Goal: Transaction & Acquisition: Purchase product/service

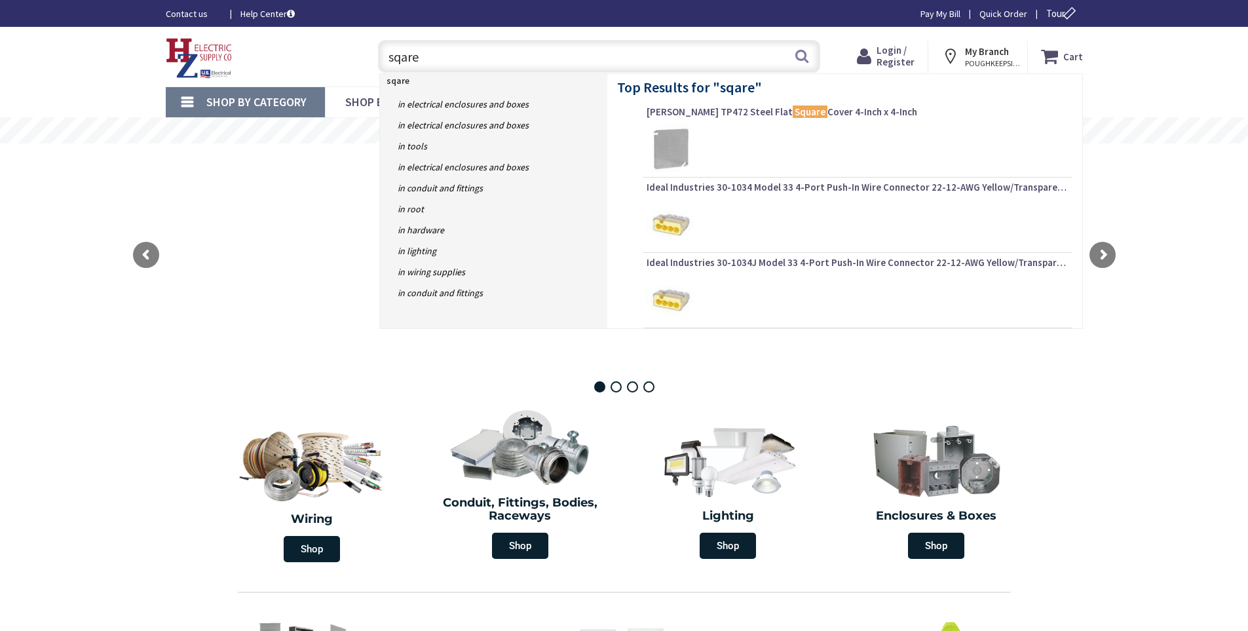
type input "sqare D"
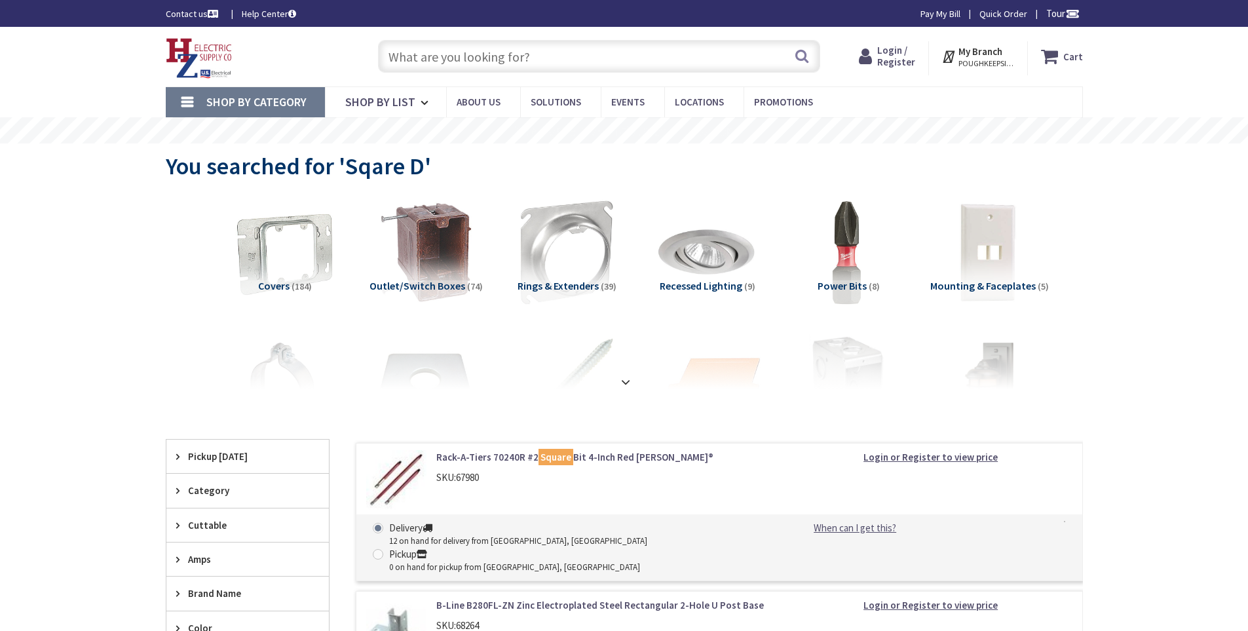
click at [409, 60] on input "text" at bounding box center [599, 56] width 442 height 33
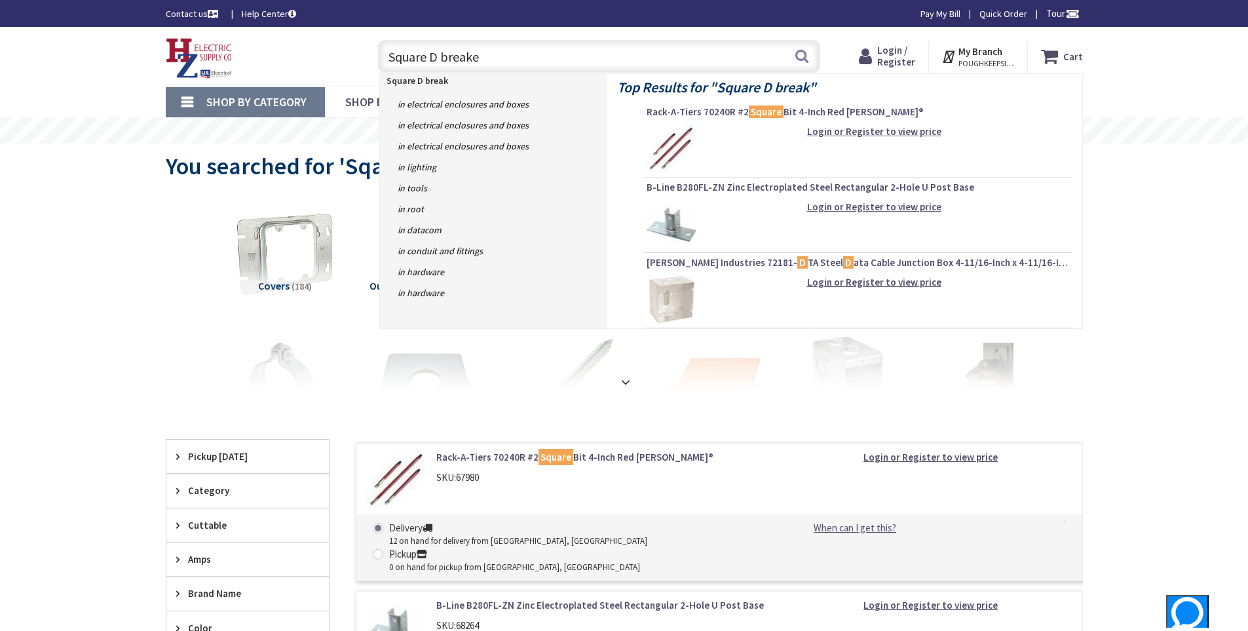
type input "Square D breaker"
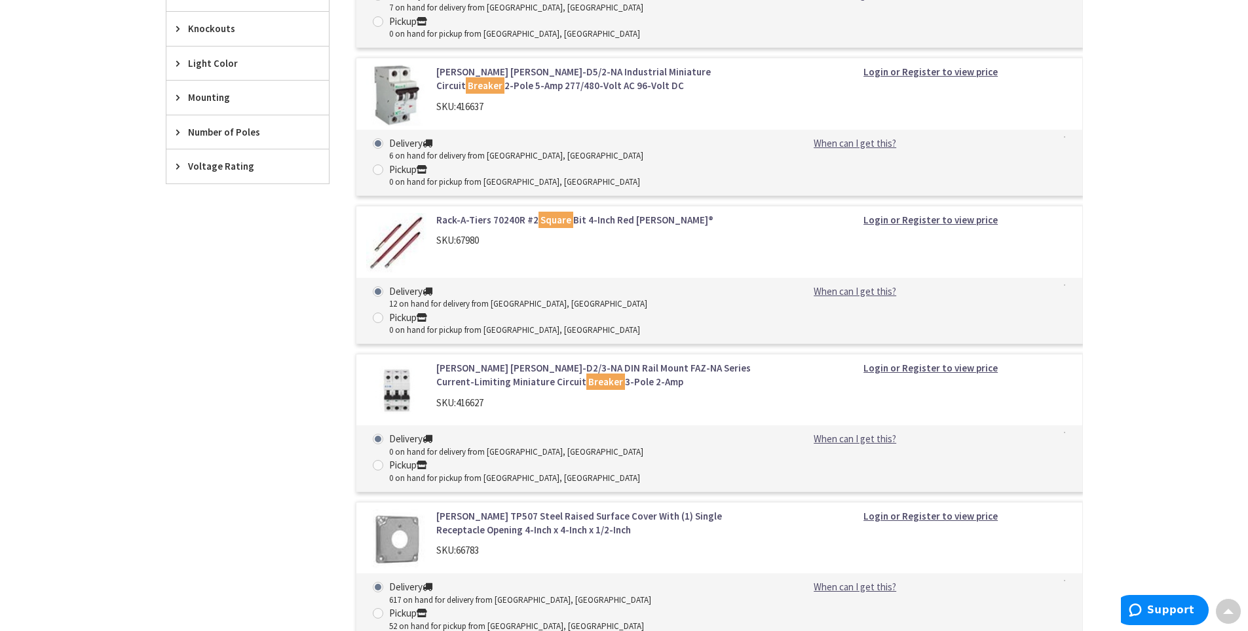
scroll to position [851, 0]
